Goal: Transaction & Acquisition: Book appointment/travel/reservation

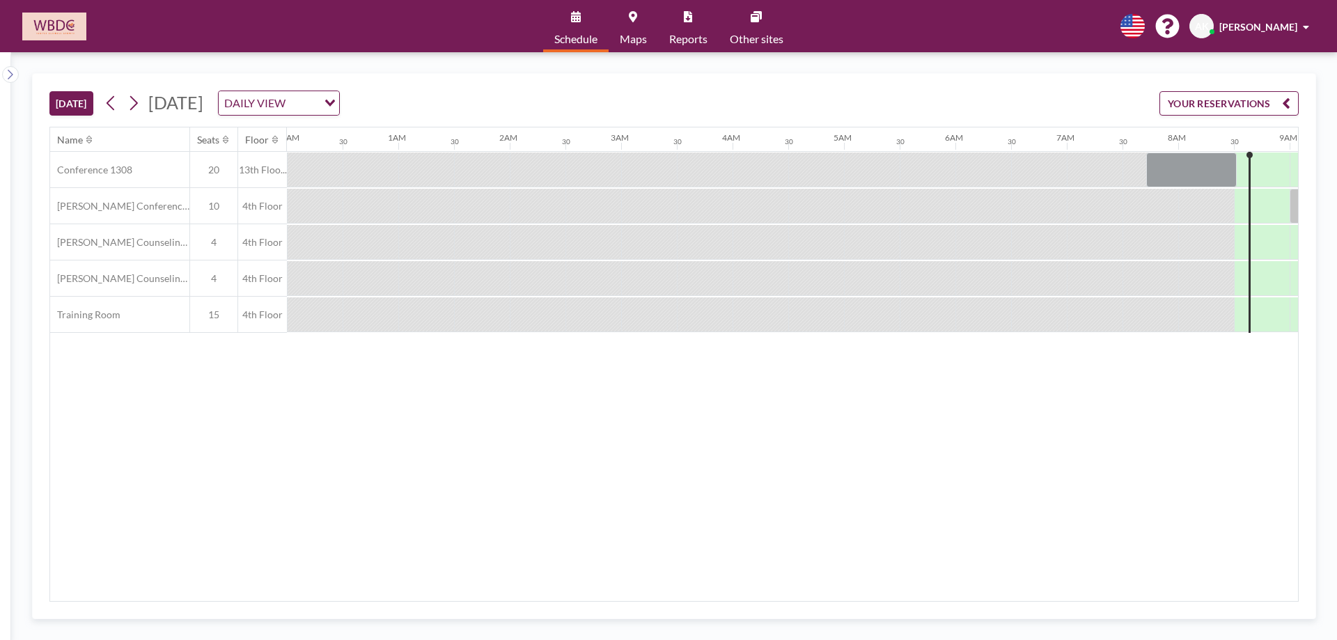
scroll to position [0, 891]
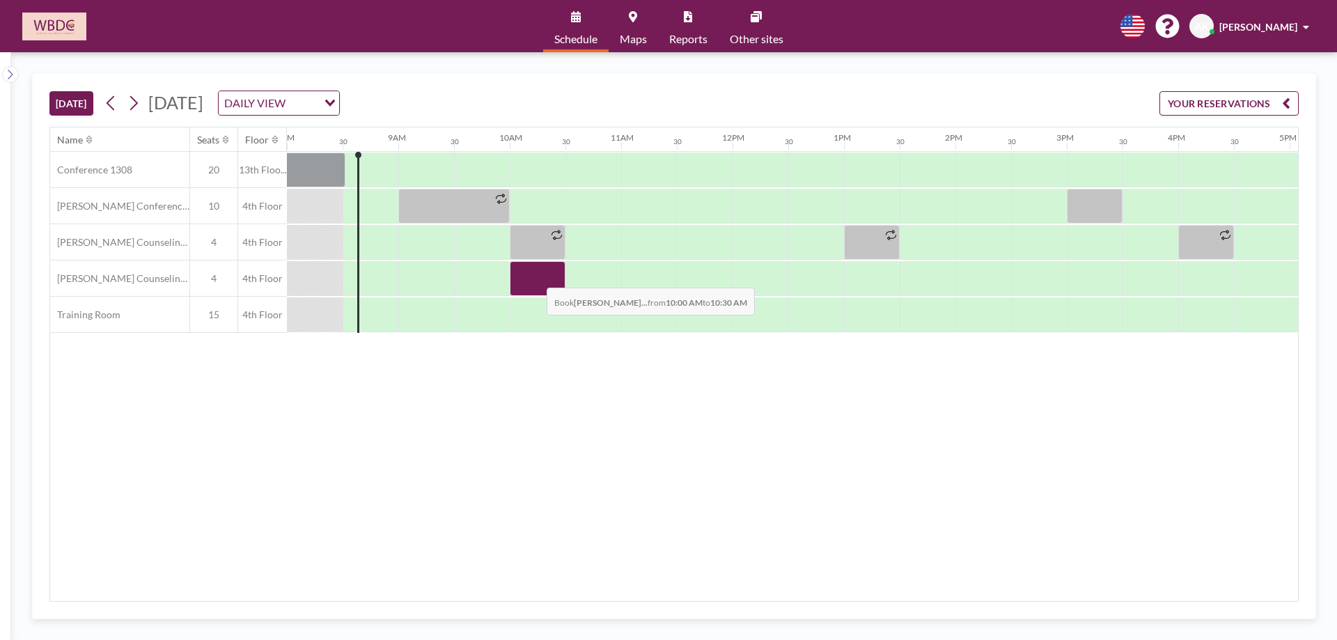
click at [536, 277] on div at bounding box center [538, 278] width 56 height 35
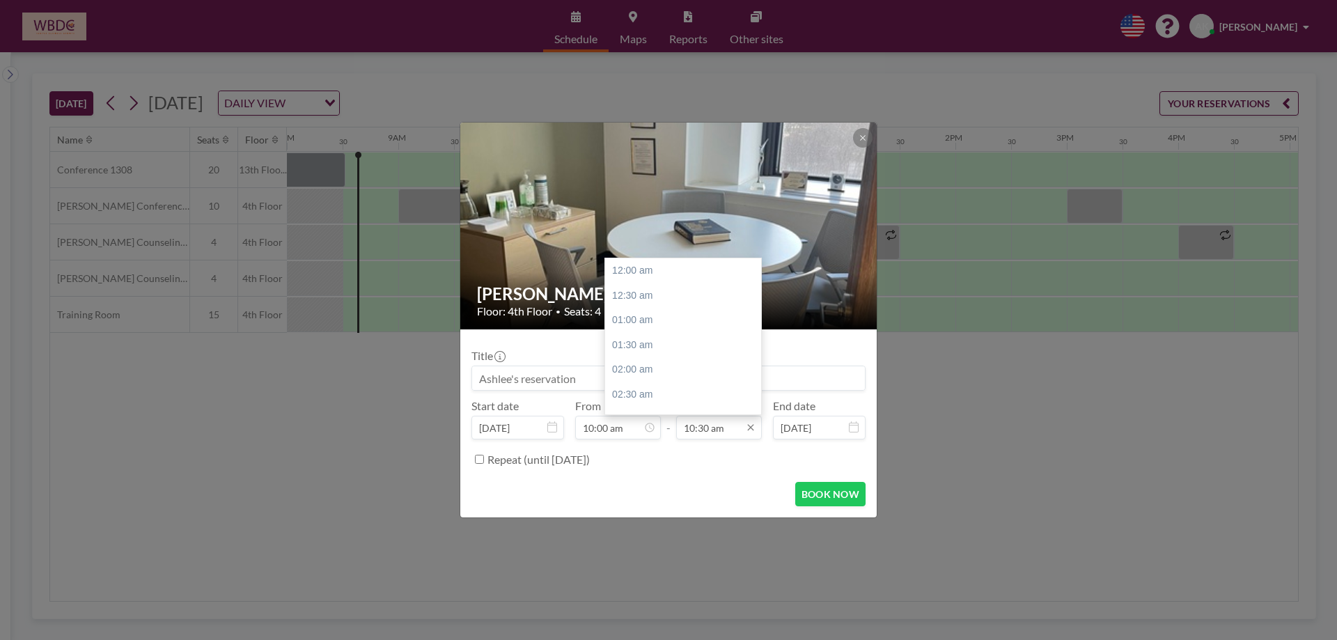
scroll to position [520, 0]
click at [712, 427] on input "10:30 am" at bounding box center [719, 428] width 86 height 24
click at [695, 296] on div "11:00 am" at bounding box center [686, 295] width 163 height 25
type input "11:00 am"
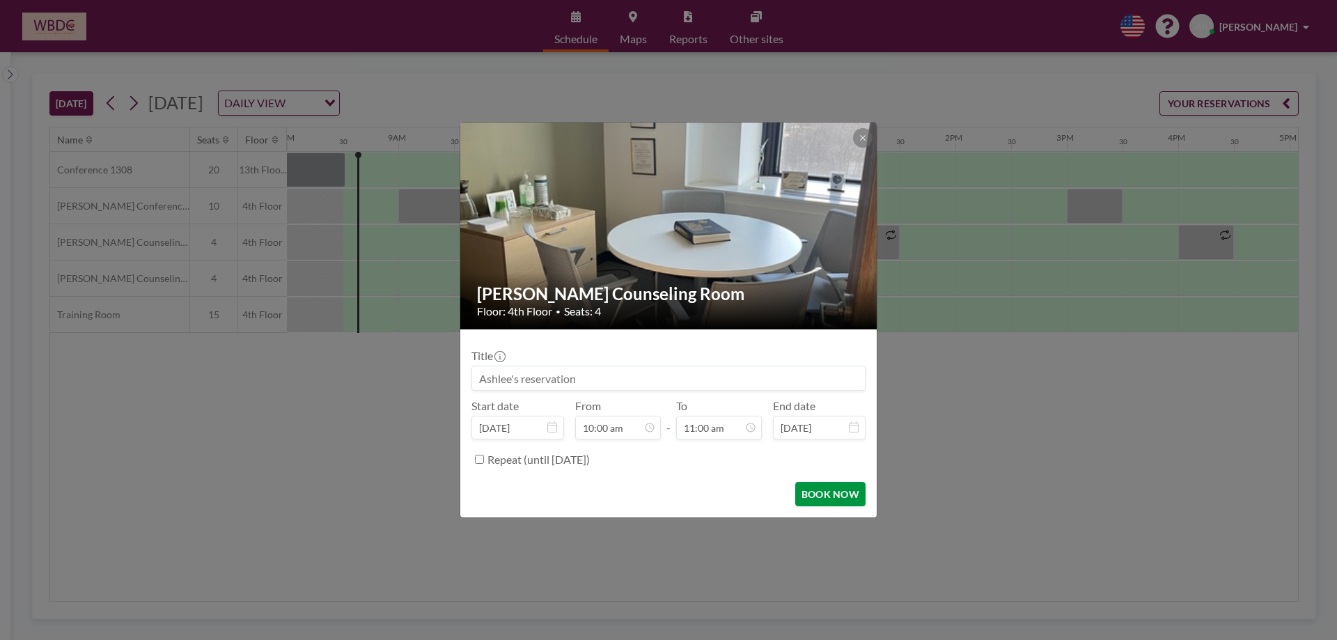
click at [818, 497] on button "BOOK NOW" at bounding box center [830, 494] width 70 height 24
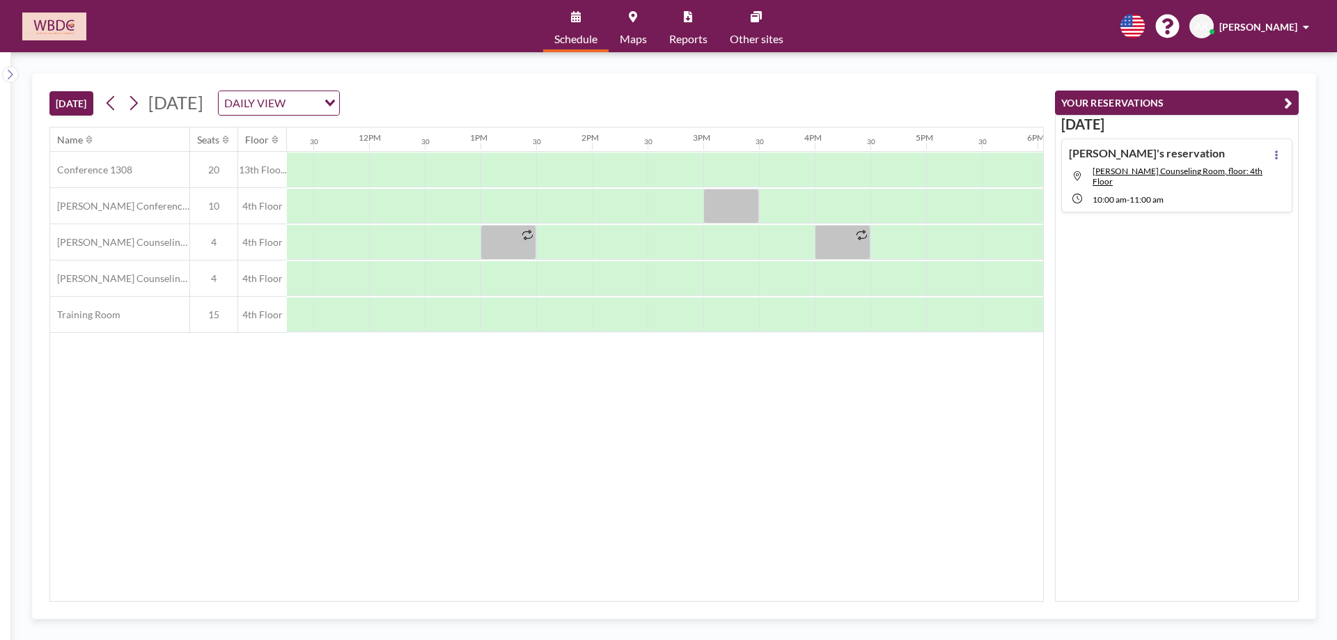
scroll to position [0, 1274]
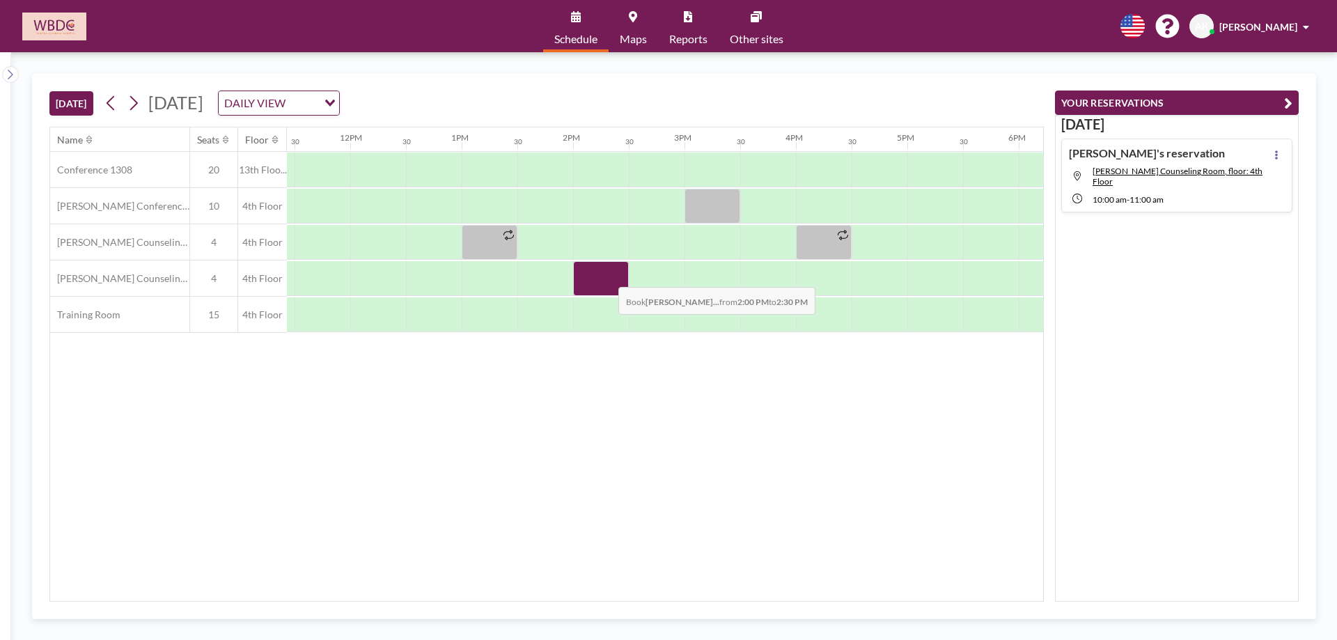
click at [607, 276] on div at bounding box center [601, 278] width 56 height 35
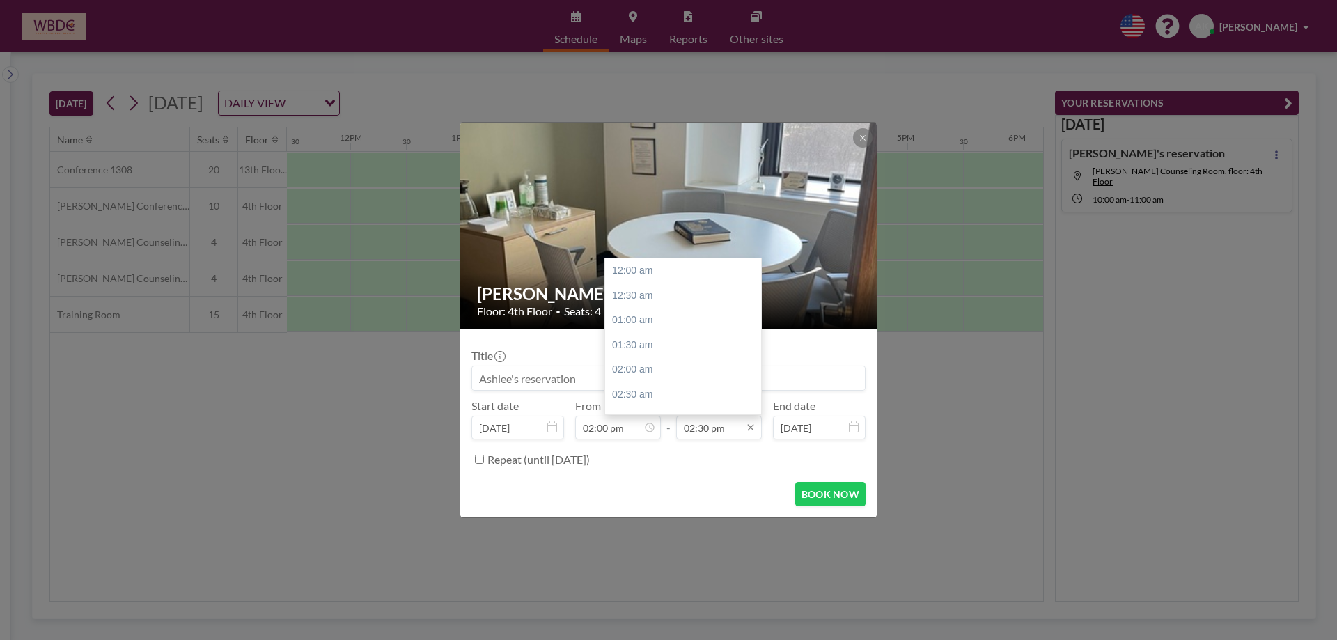
scroll to position [719, 0]
click at [667, 339] on div "04:00 pm" at bounding box center [686, 345] width 163 height 25
type input "04:00 pm"
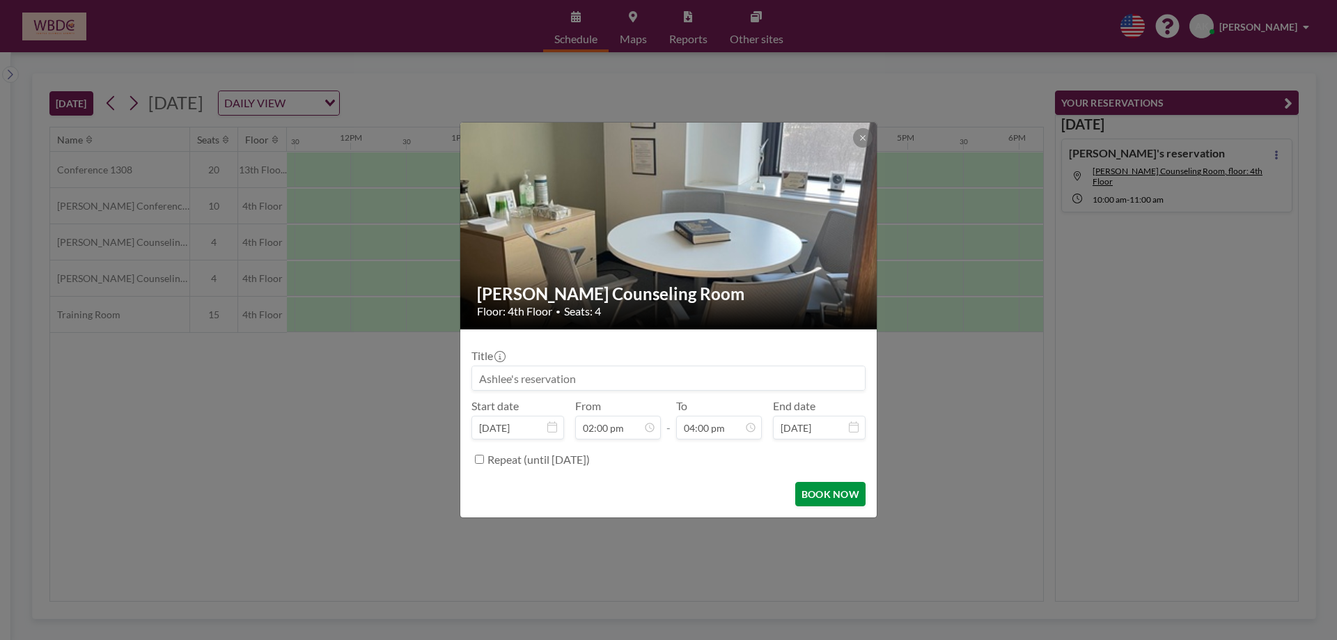
scroll to position [0, 0]
click at [815, 497] on button "BOOK NOW" at bounding box center [830, 494] width 70 height 24
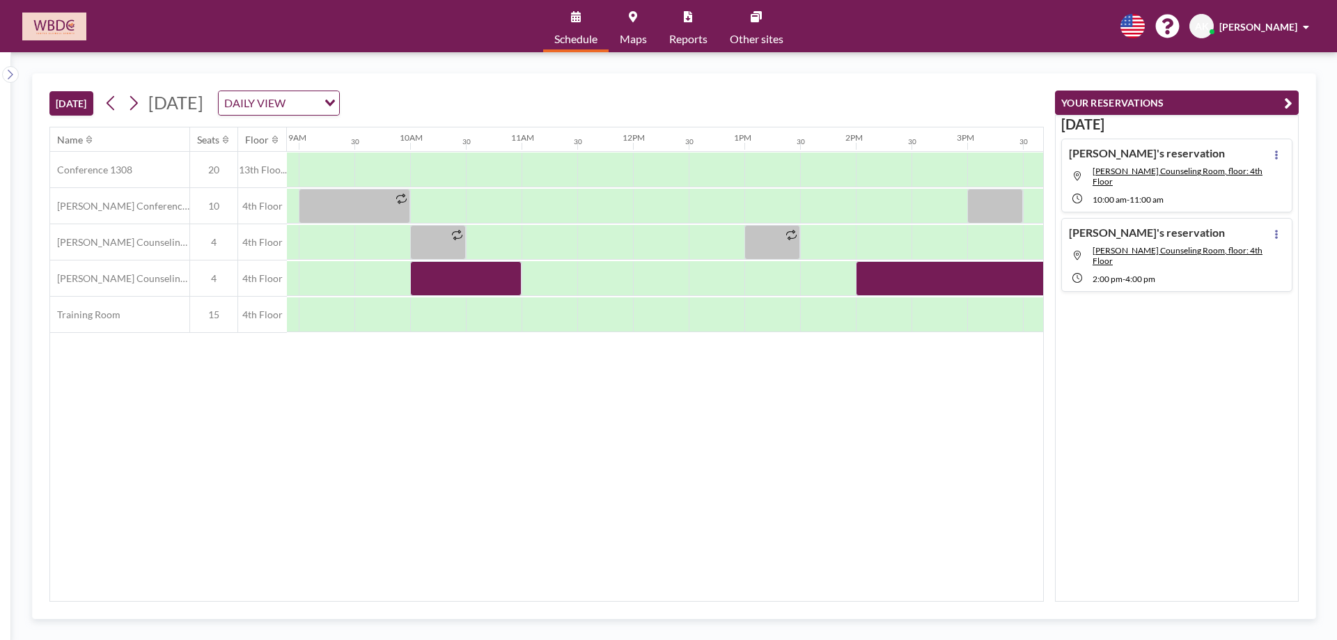
scroll to position [0, 983]
click at [135, 111] on icon at bounding box center [133, 103] width 13 height 21
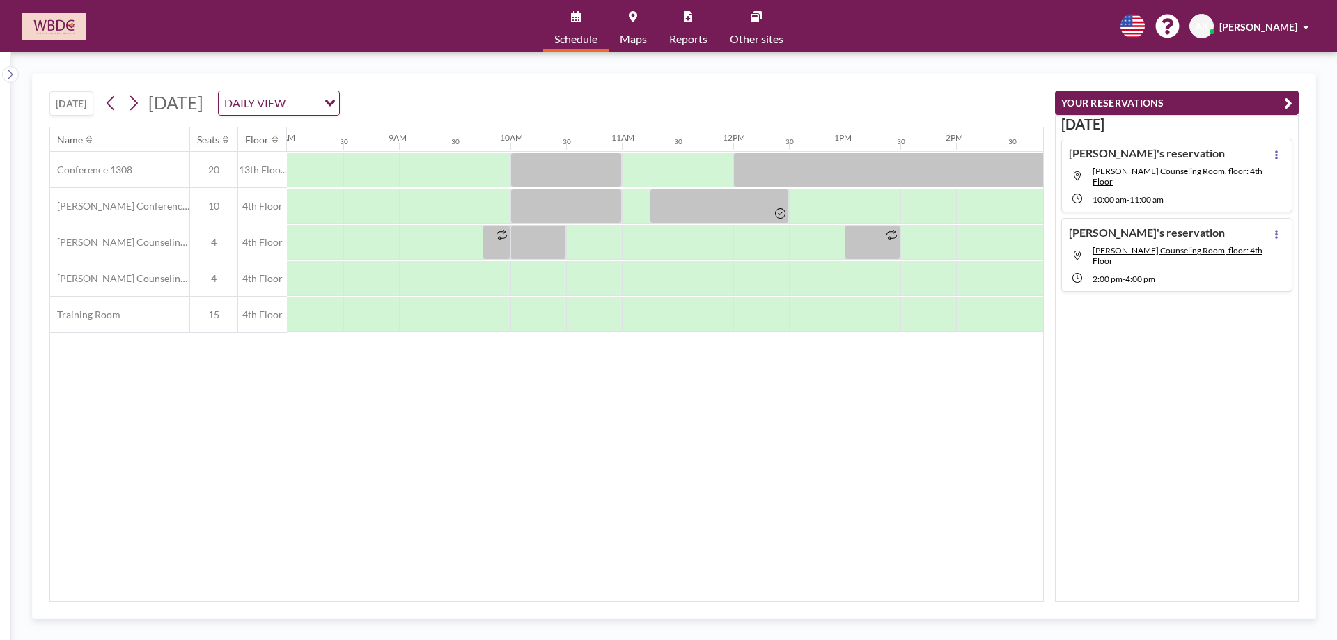
scroll to position [0, 891]
click at [669, 602] on div "[DATE] [DATE] DAILY VIEW Loading... Name Seats Floor 12AM 30 1AM 30 2AM 30 3AM …" at bounding box center [674, 346] width 1284 height 546
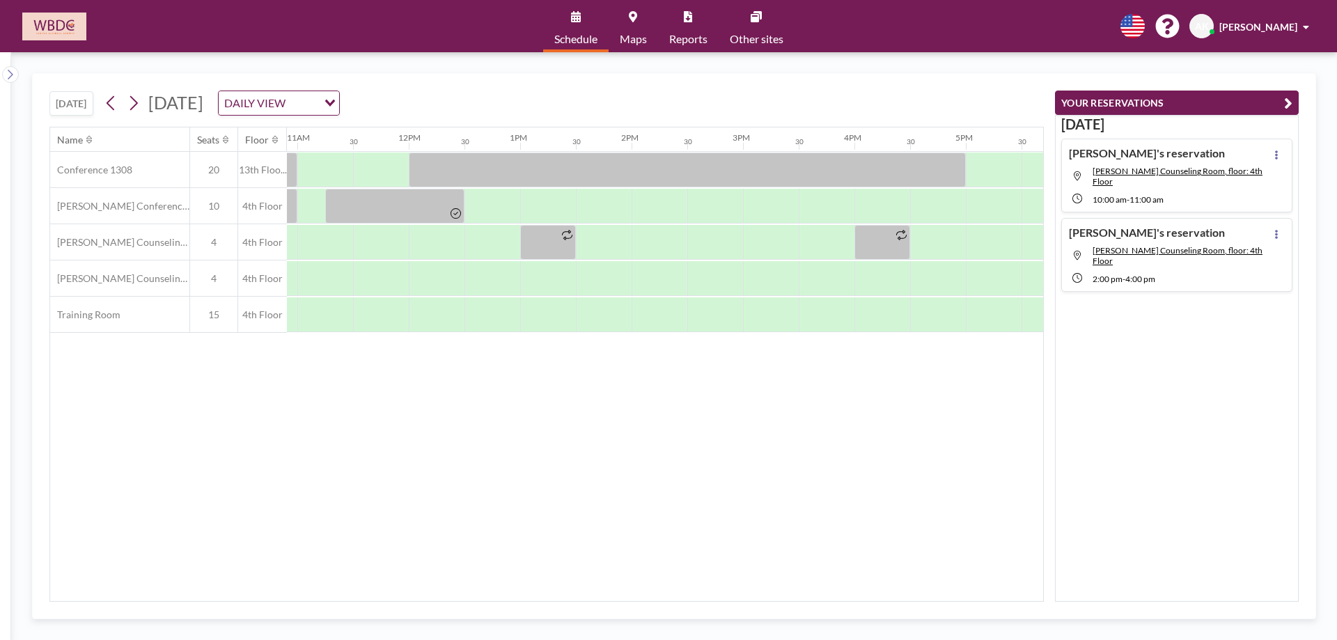
scroll to position [0, 1232]
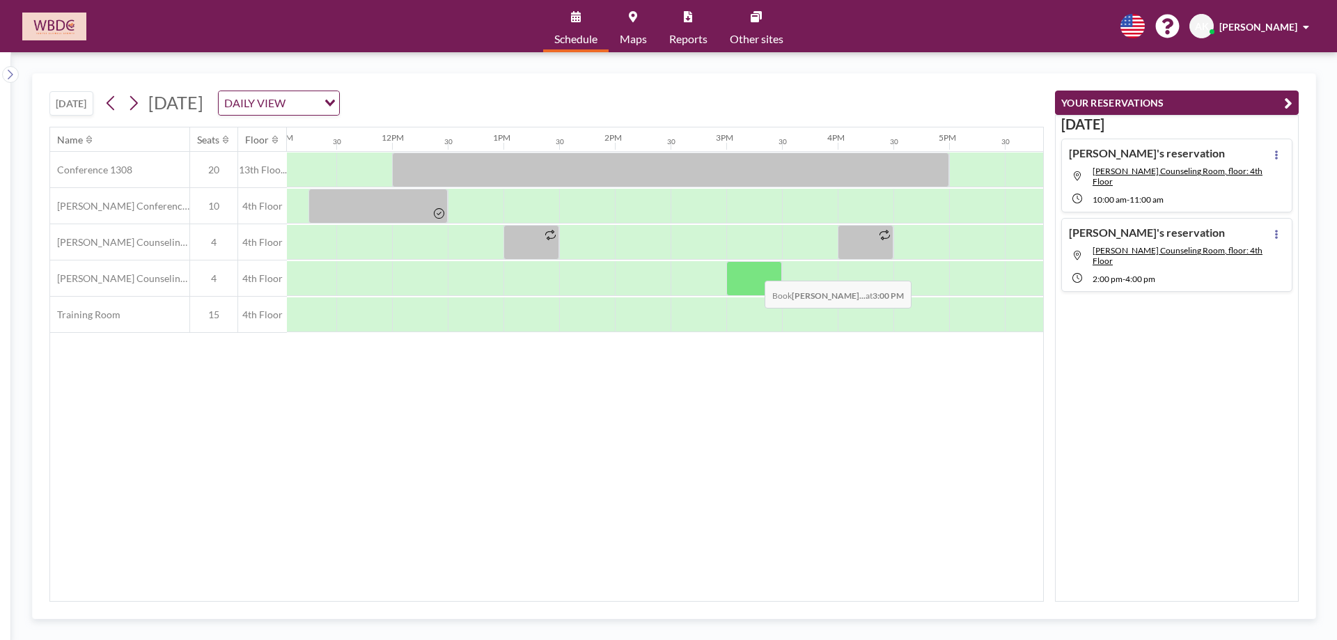
click at [754, 270] on div at bounding box center [754, 278] width 56 height 35
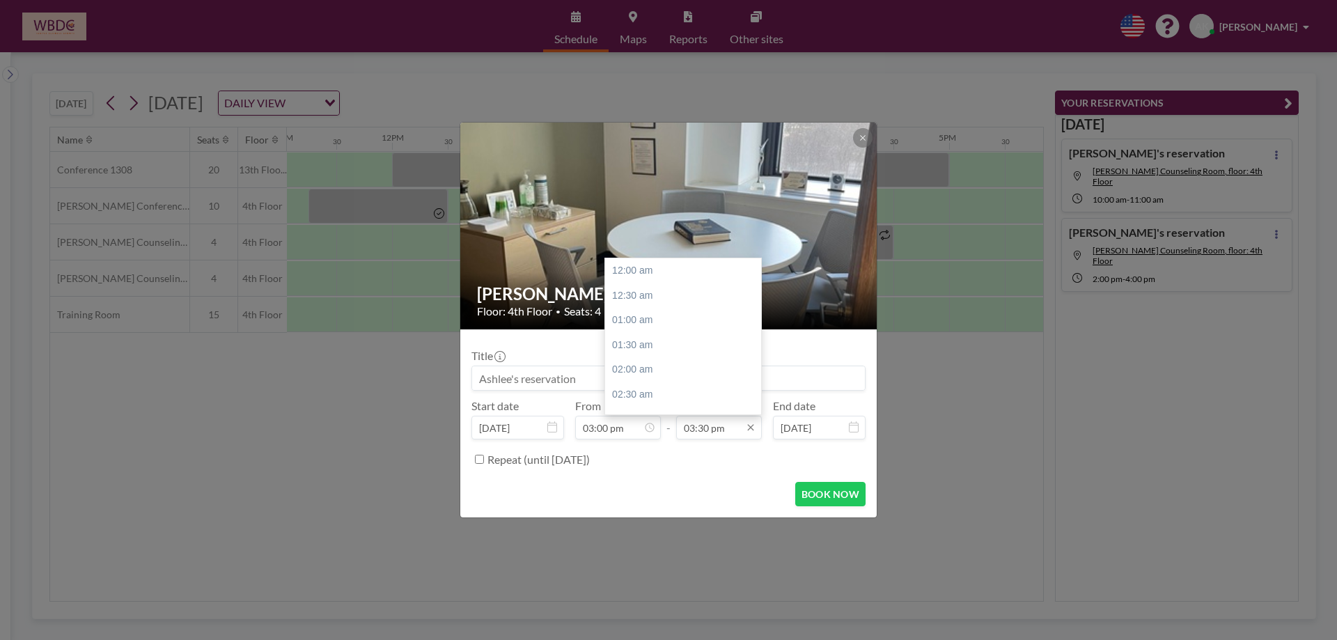
scroll to position [768, 0]
click at [704, 435] on input "03:30 pm" at bounding box center [719, 428] width 86 height 24
click at [686, 302] on div "04:00 pm" at bounding box center [686, 295] width 163 height 25
type input "04:00 pm"
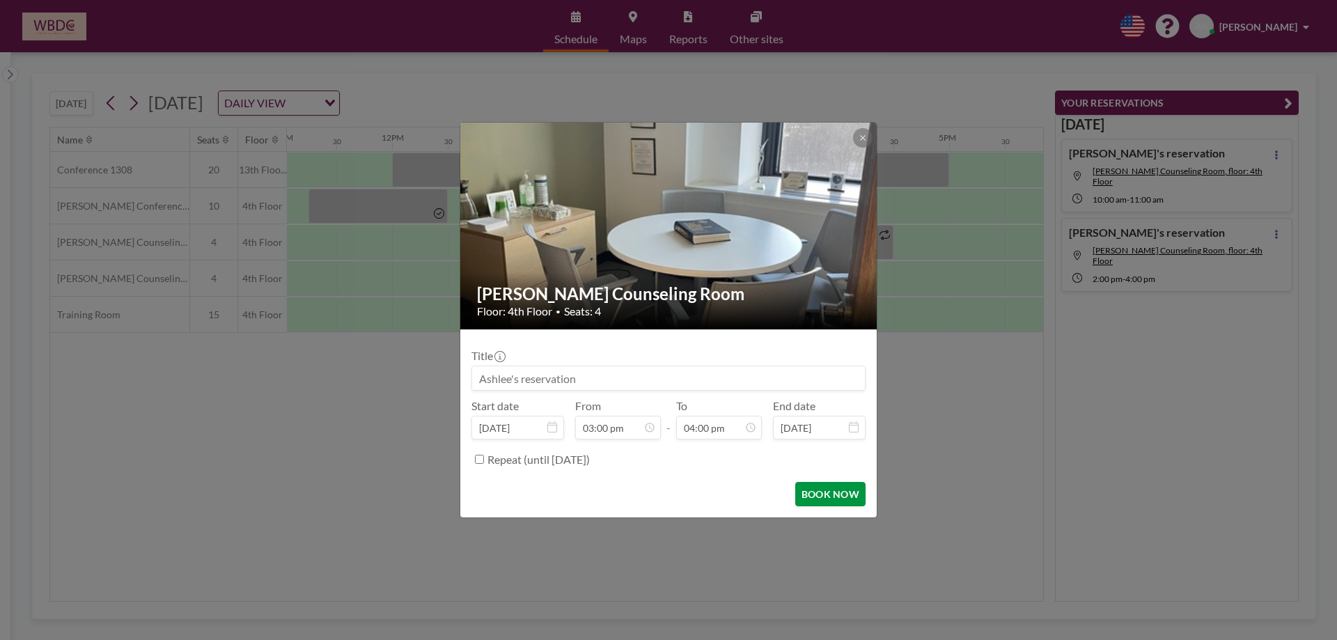
click at [811, 501] on button "BOOK NOW" at bounding box center [830, 494] width 70 height 24
